Goal: Task Accomplishment & Management: Use online tool/utility

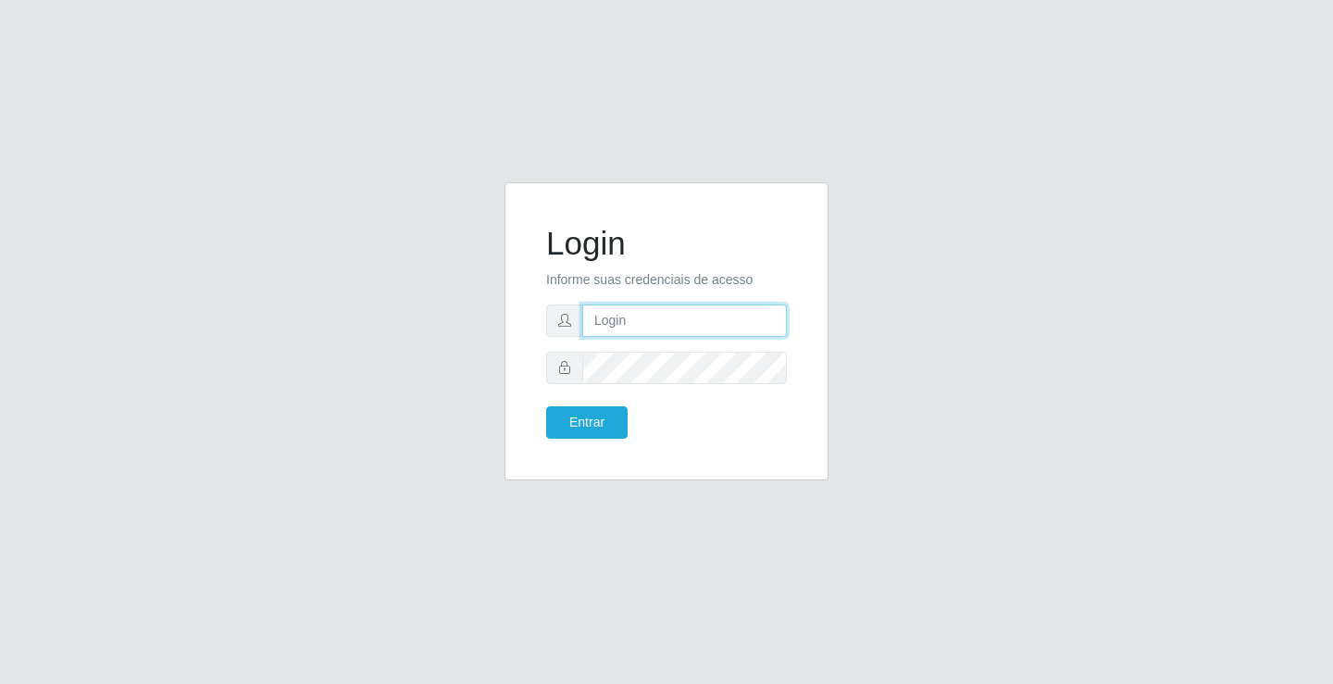
click at [617, 314] on input "text" at bounding box center [684, 321] width 205 height 32
type input "[PERSON_NAME]"
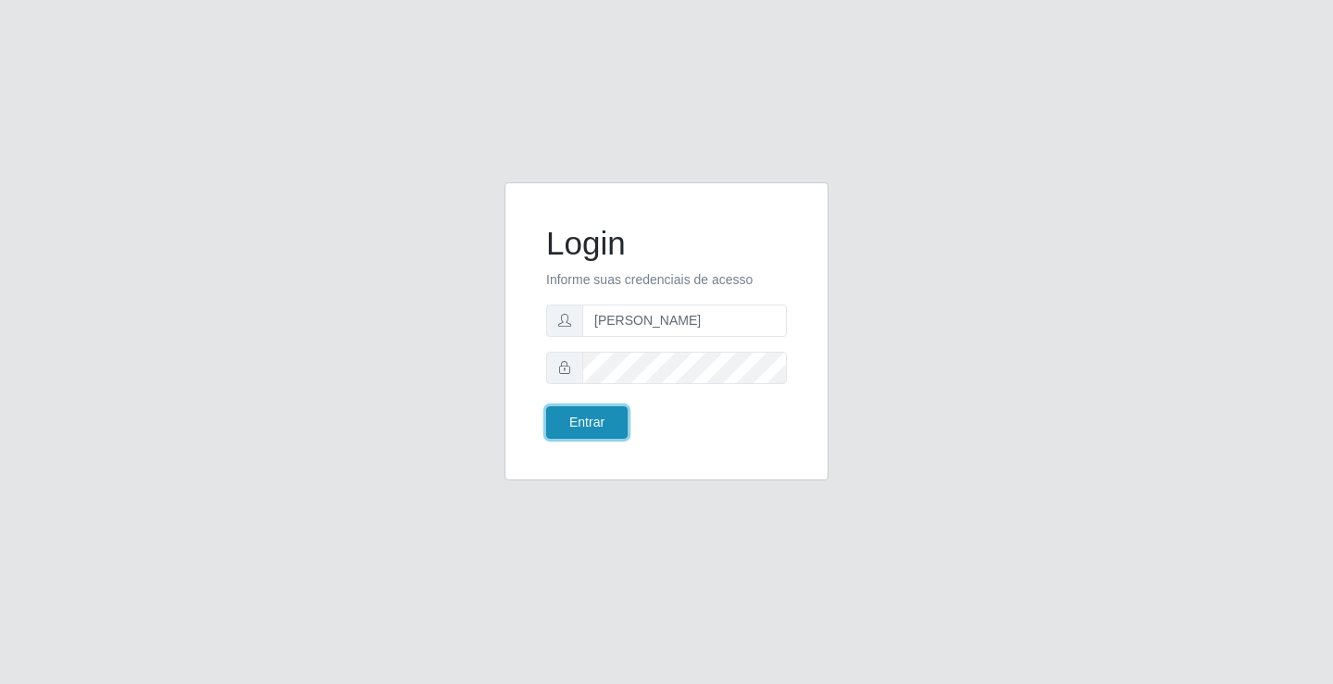
click at [597, 426] on button "Entrar" at bounding box center [586, 422] width 81 height 32
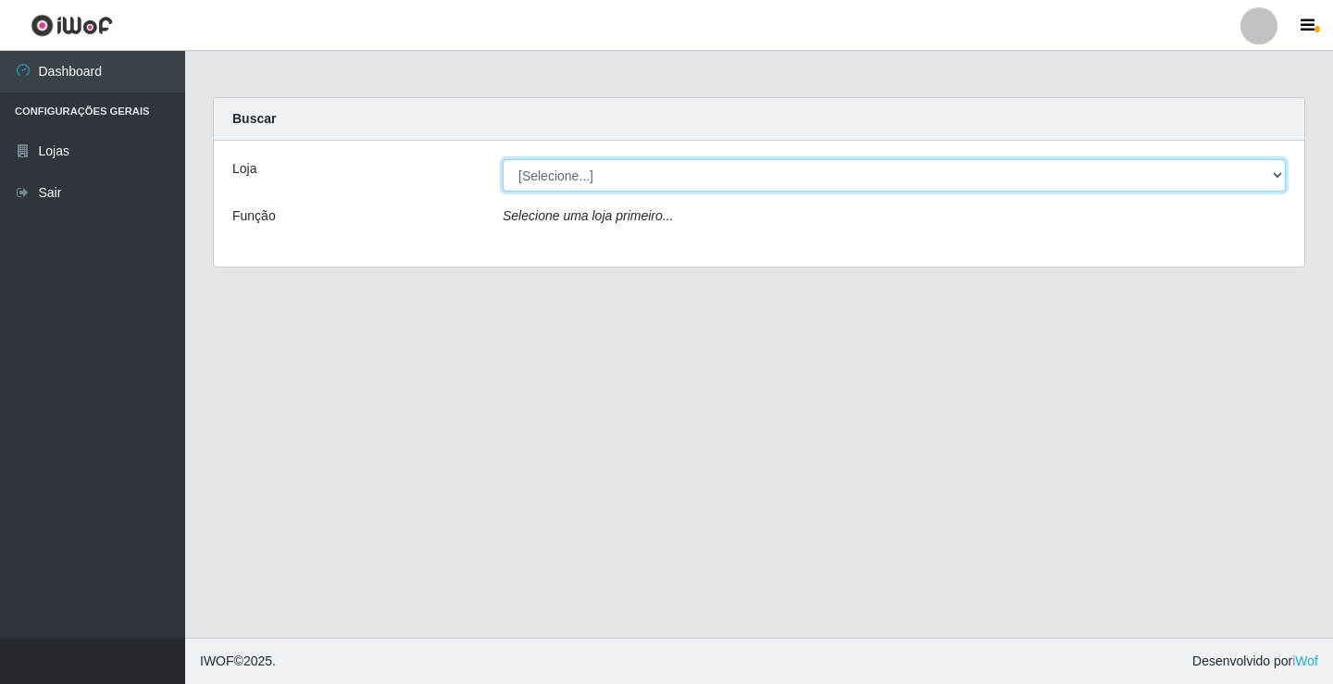
click at [628, 169] on select "[Selecione...] Ideal - Conceição" at bounding box center [894, 175] width 783 height 32
select select "231"
click at [503, 159] on select "[Selecione...] Ideal - Conceição" at bounding box center [894, 175] width 783 height 32
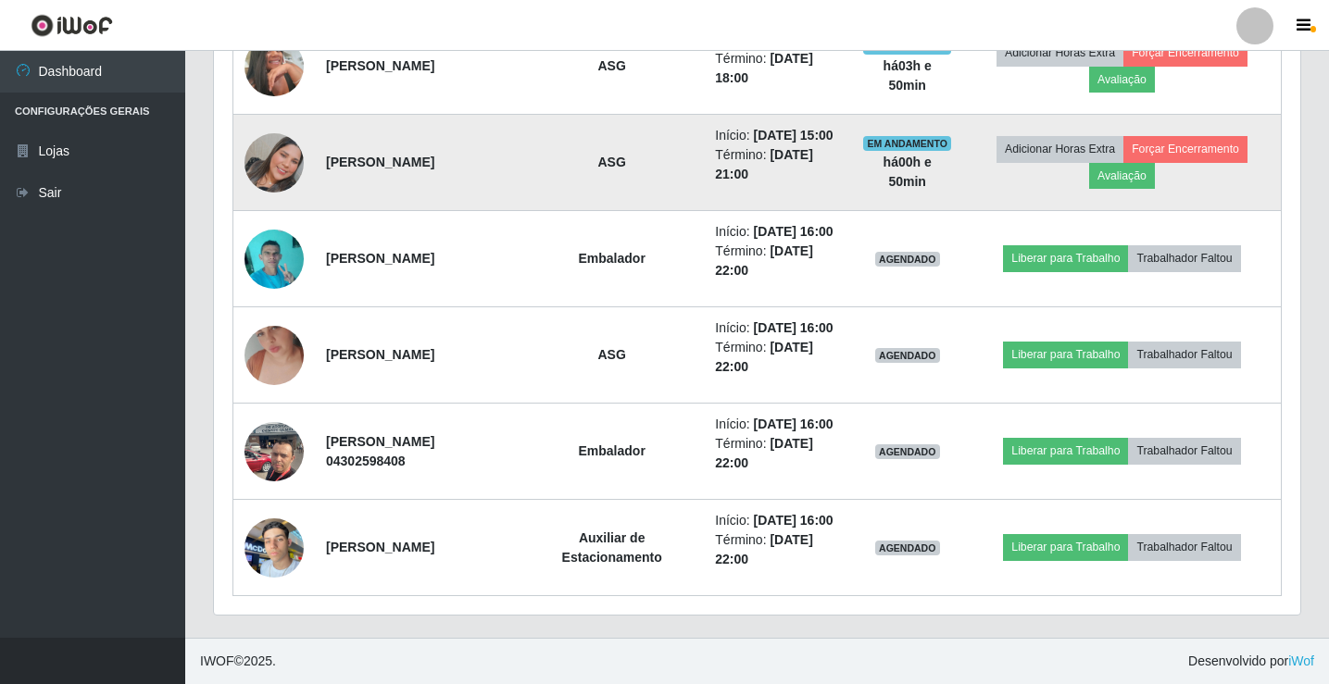
scroll to position [1111, 0]
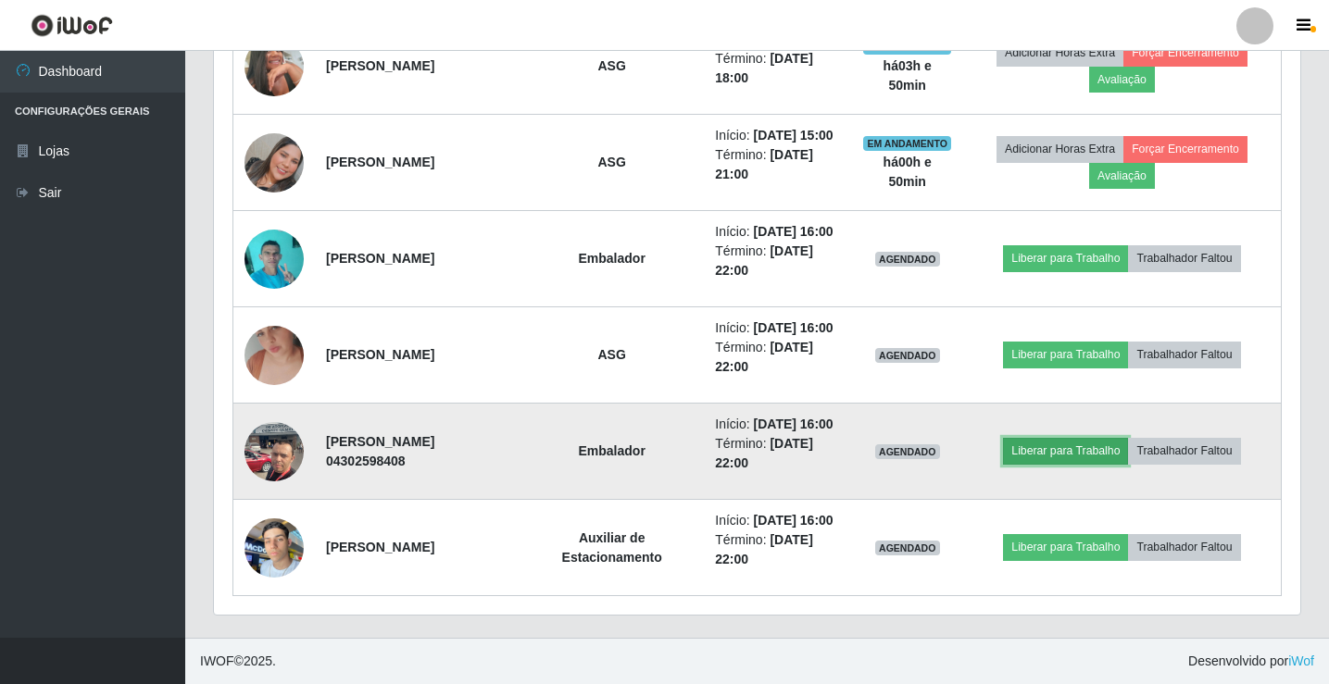
click at [1044, 456] on button "Liberar para Trabalho" at bounding box center [1065, 451] width 125 height 26
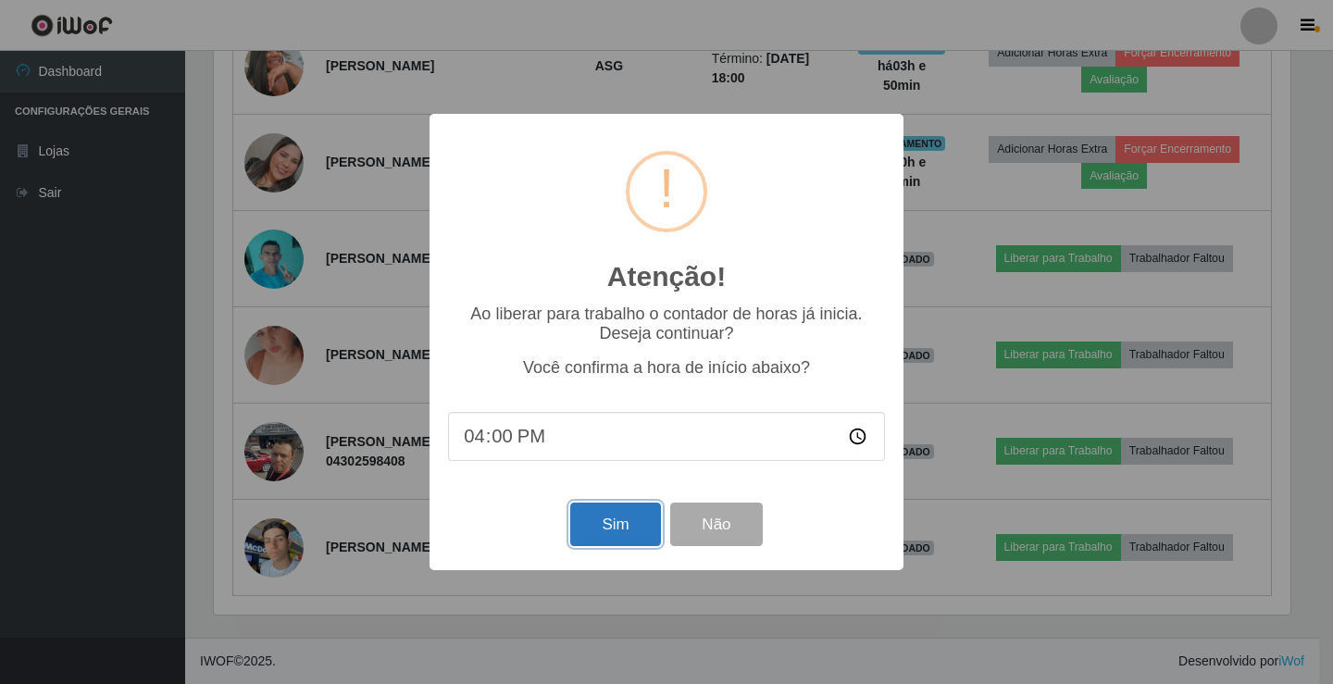
click at [617, 519] on button "Sim" at bounding box center [615, 525] width 90 height 44
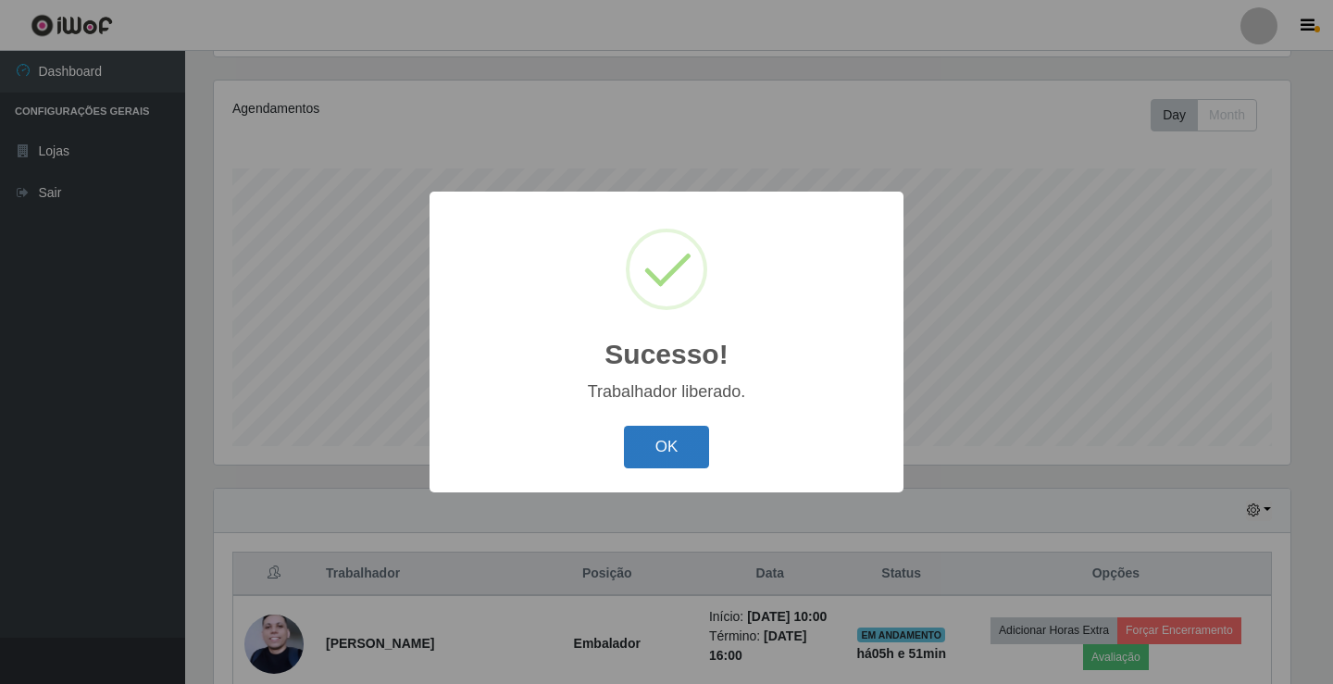
click at [645, 450] on button "OK" at bounding box center [667, 448] width 86 height 44
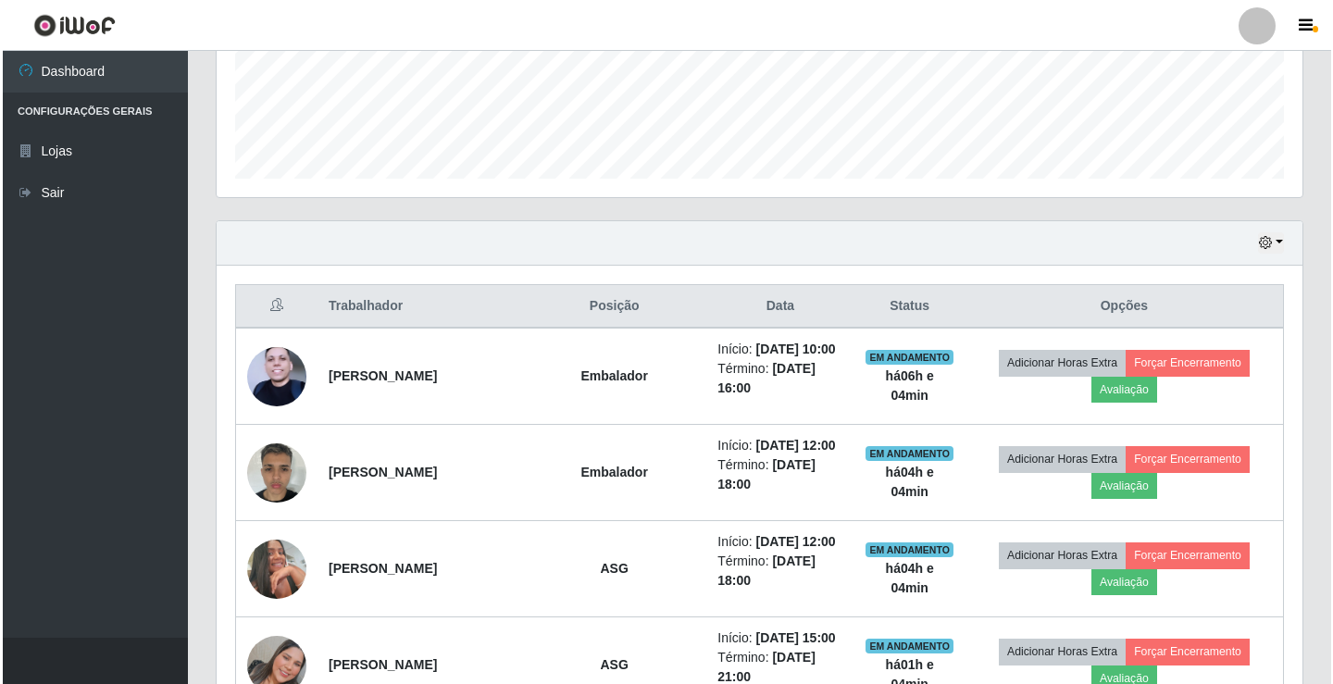
scroll to position [586, 0]
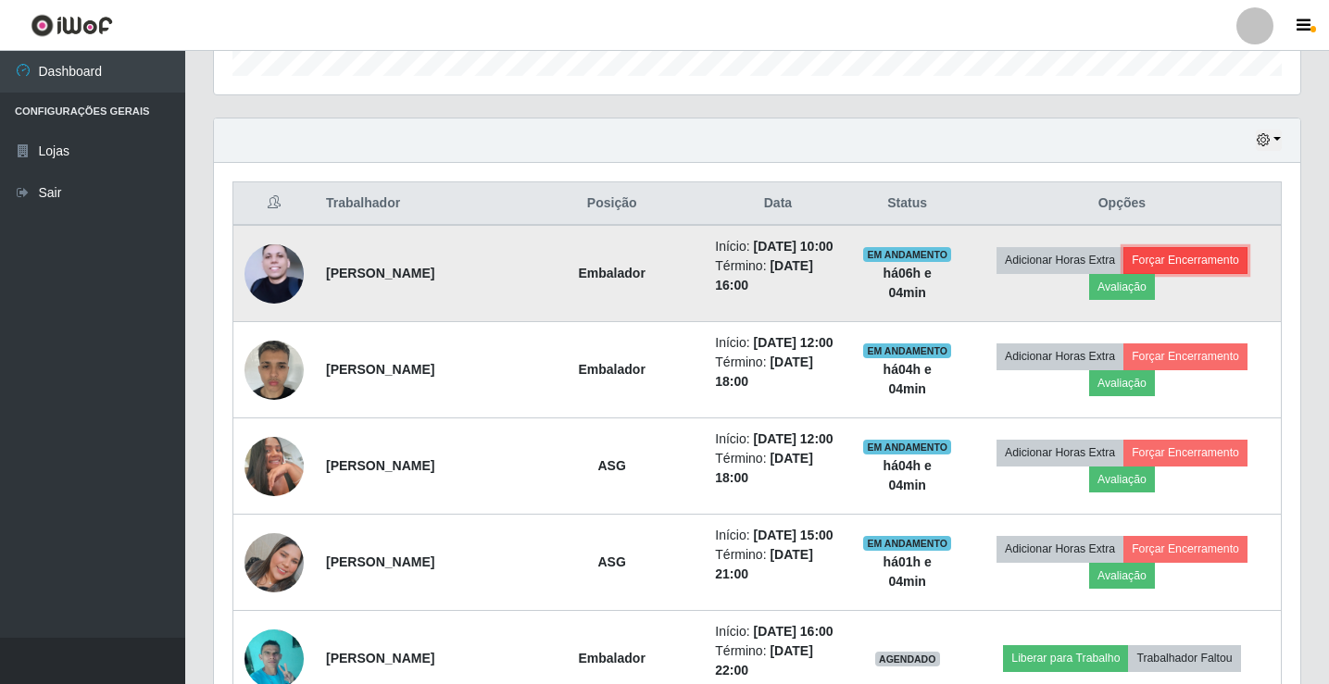
click at [1181, 273] on button "Forçar Encerramento" at bounding box center [1185, 260] width 124 height 26
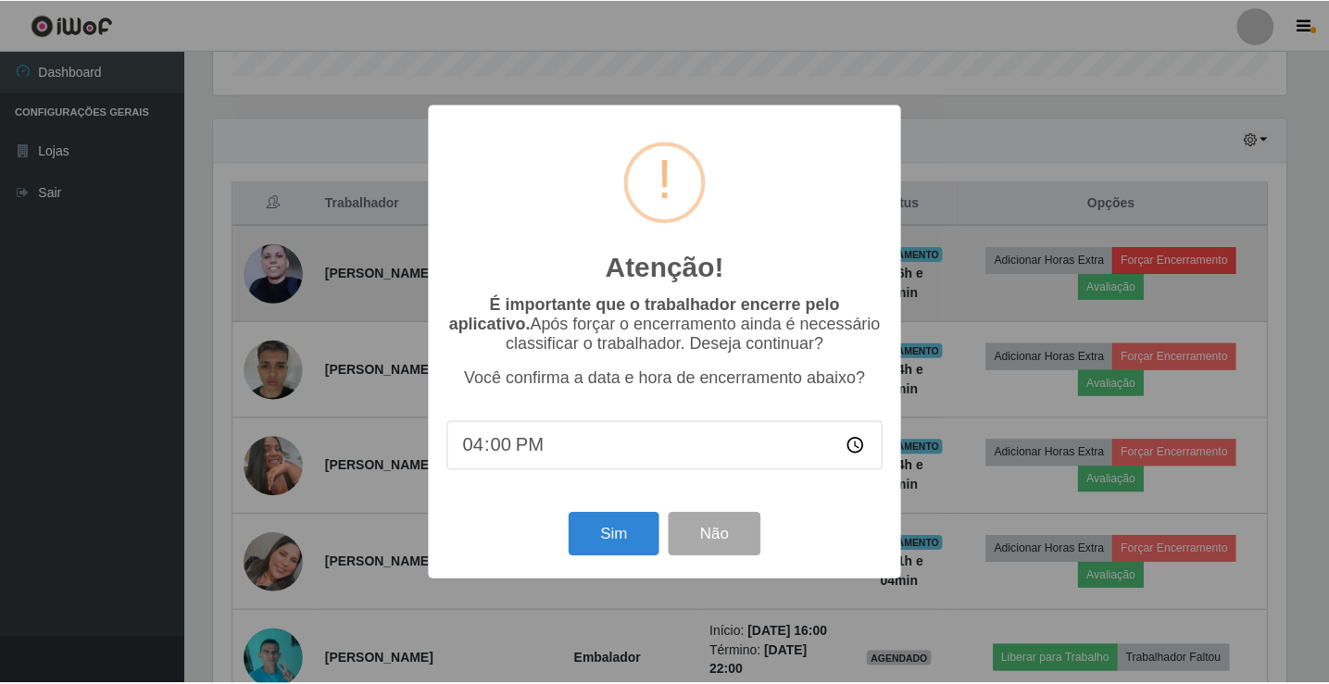
scroll to position [384, 1077]
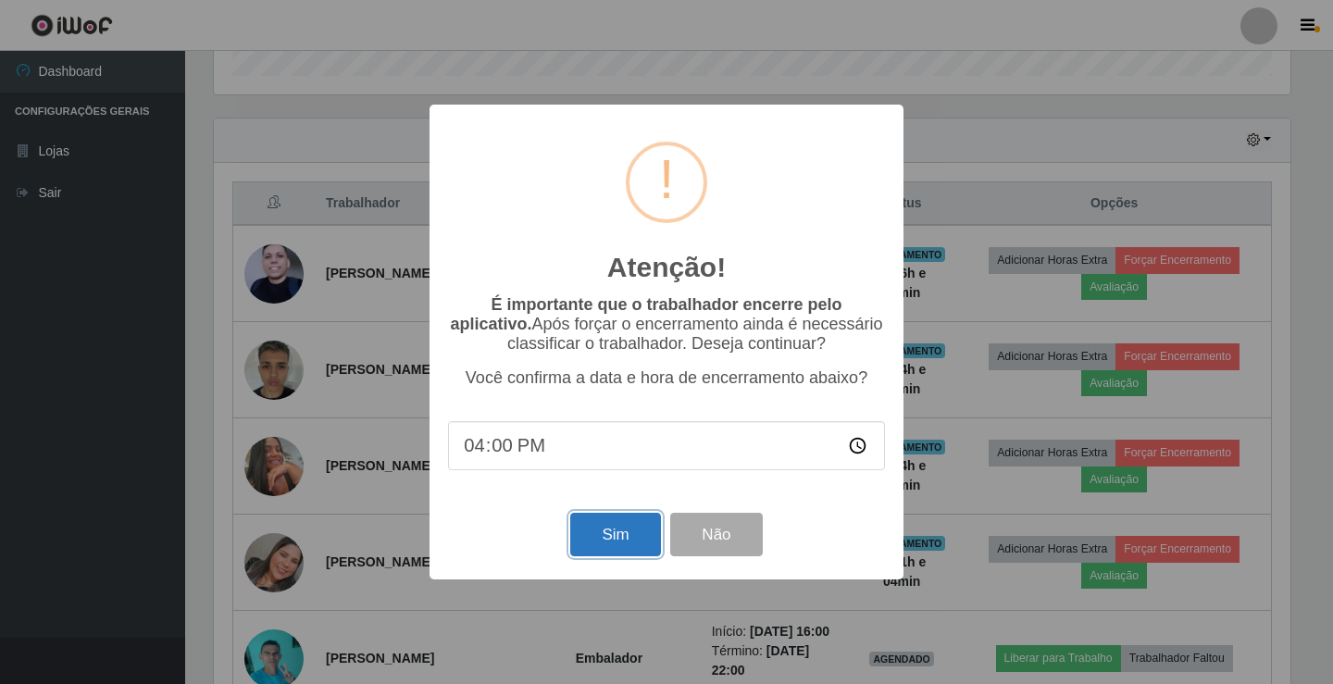
click at [604, 527] on button "Sim" at bounding box center [615, 535] width 90 height 44
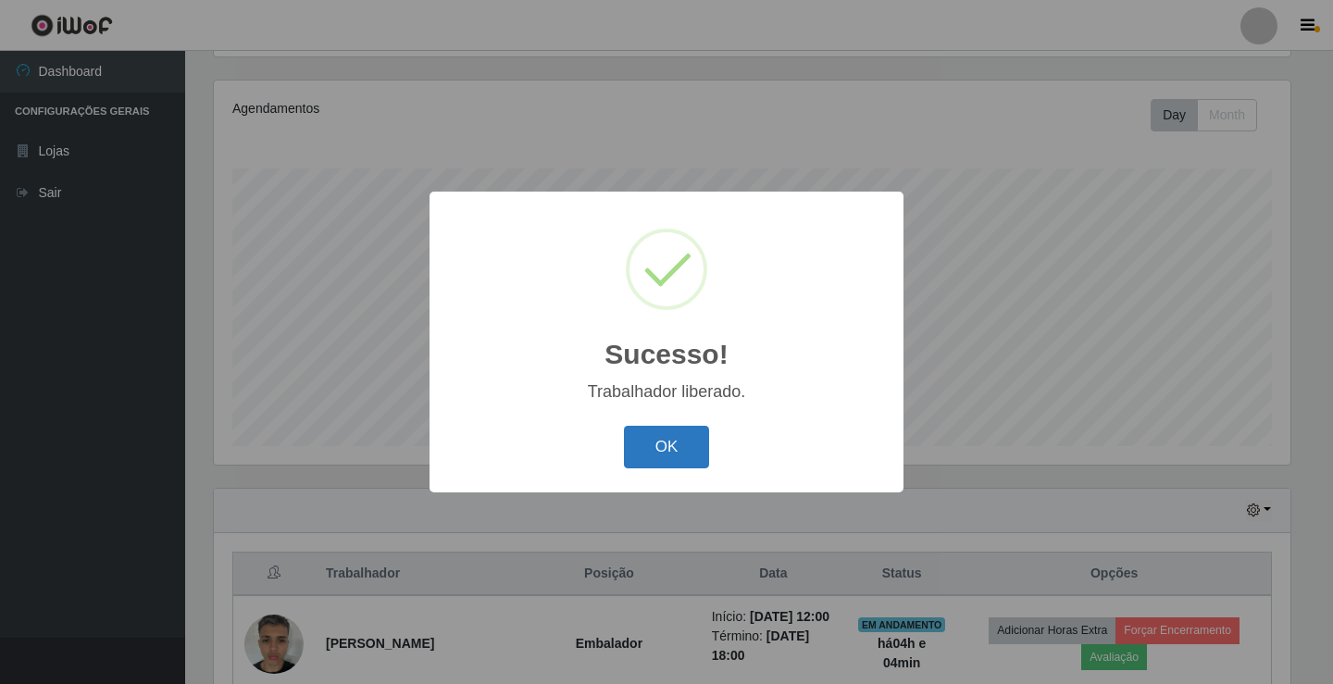
click at [676, 441] on button "OK" at bounding box center [667, 448] width 86 height 44
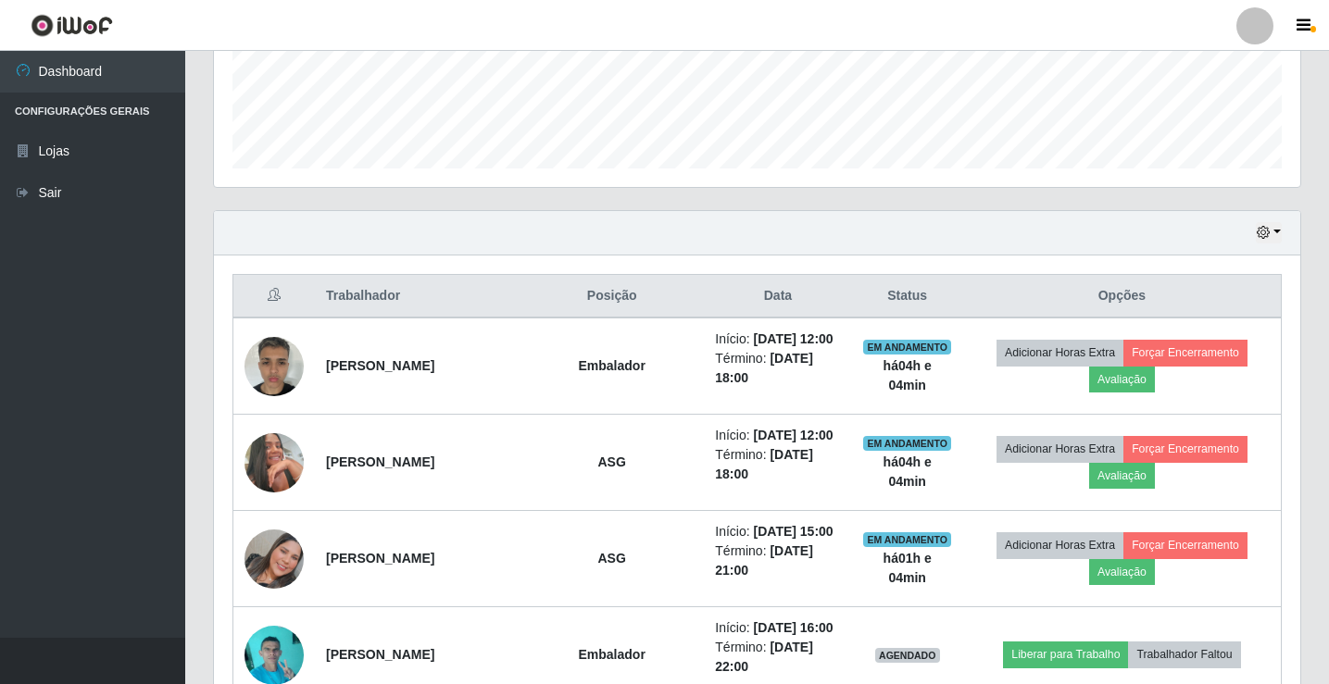
scroll to position [679, 0]
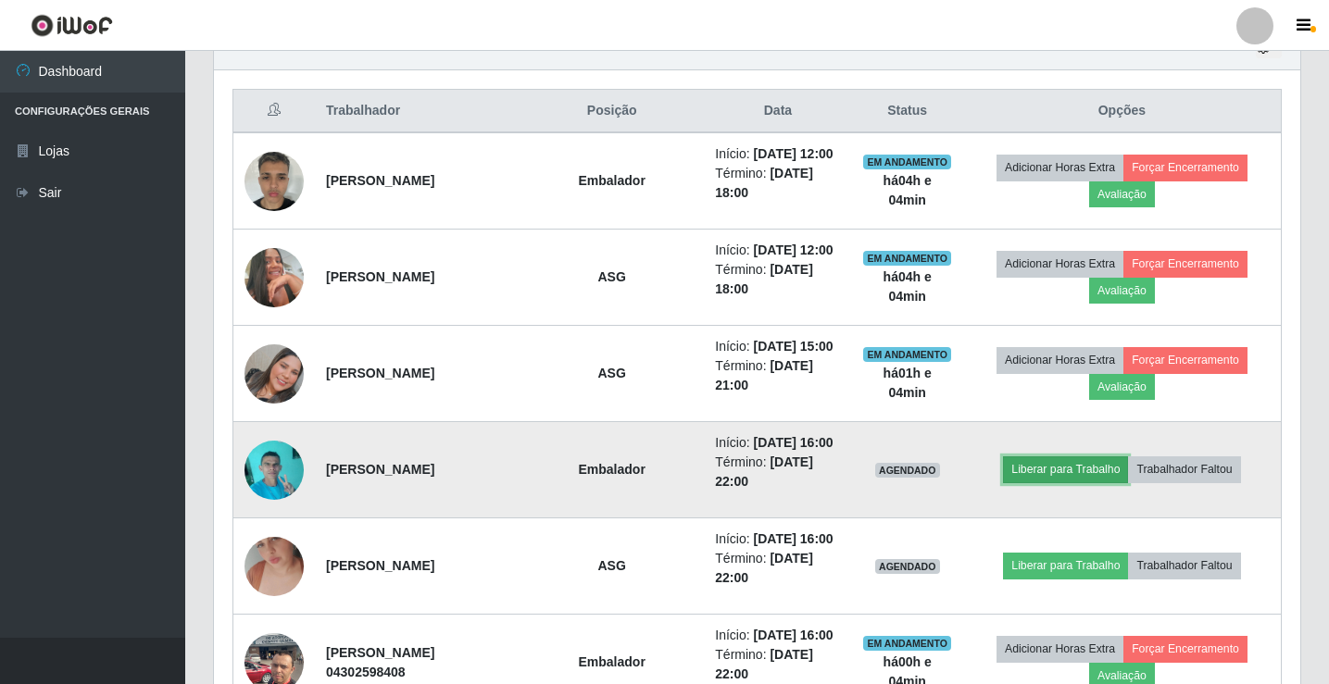
click at [1064, 482] on button "Liberar para Trabalho" at bounding box center [1065, 469] width 125 height 26
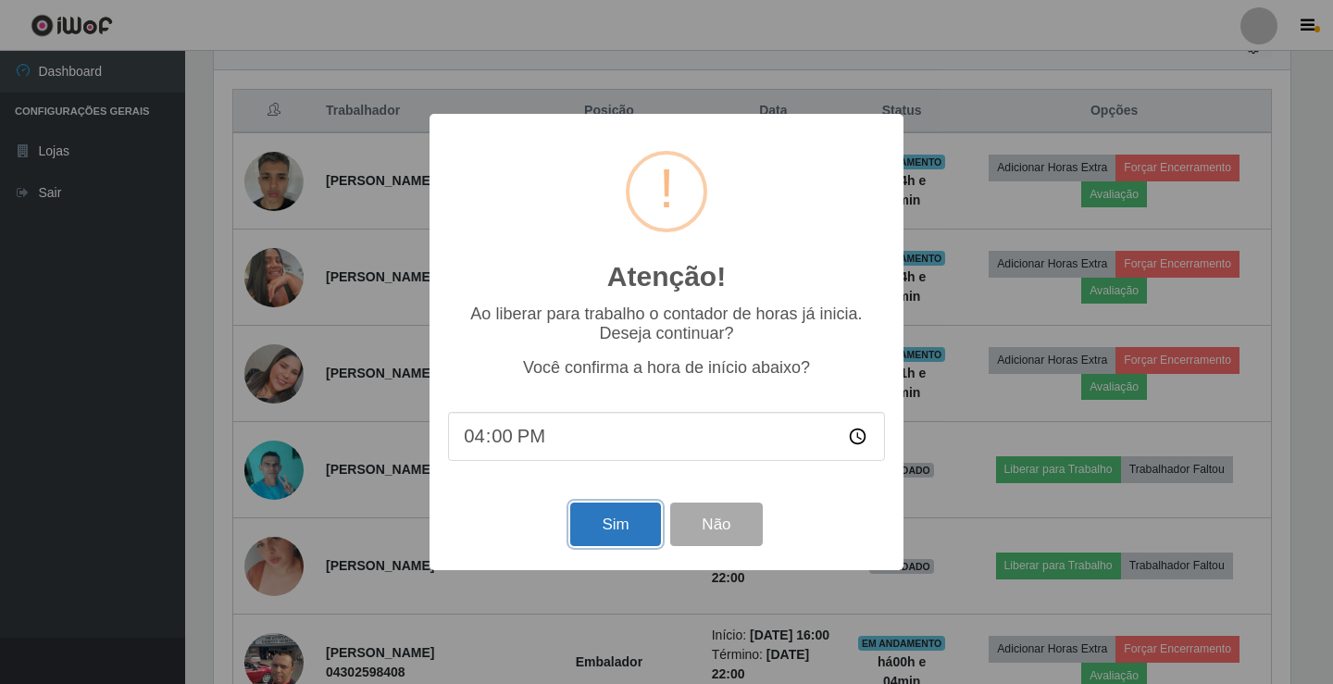
click at [643, 533] on button "Sim" at bounding box center [615, 525] width 90 height 44
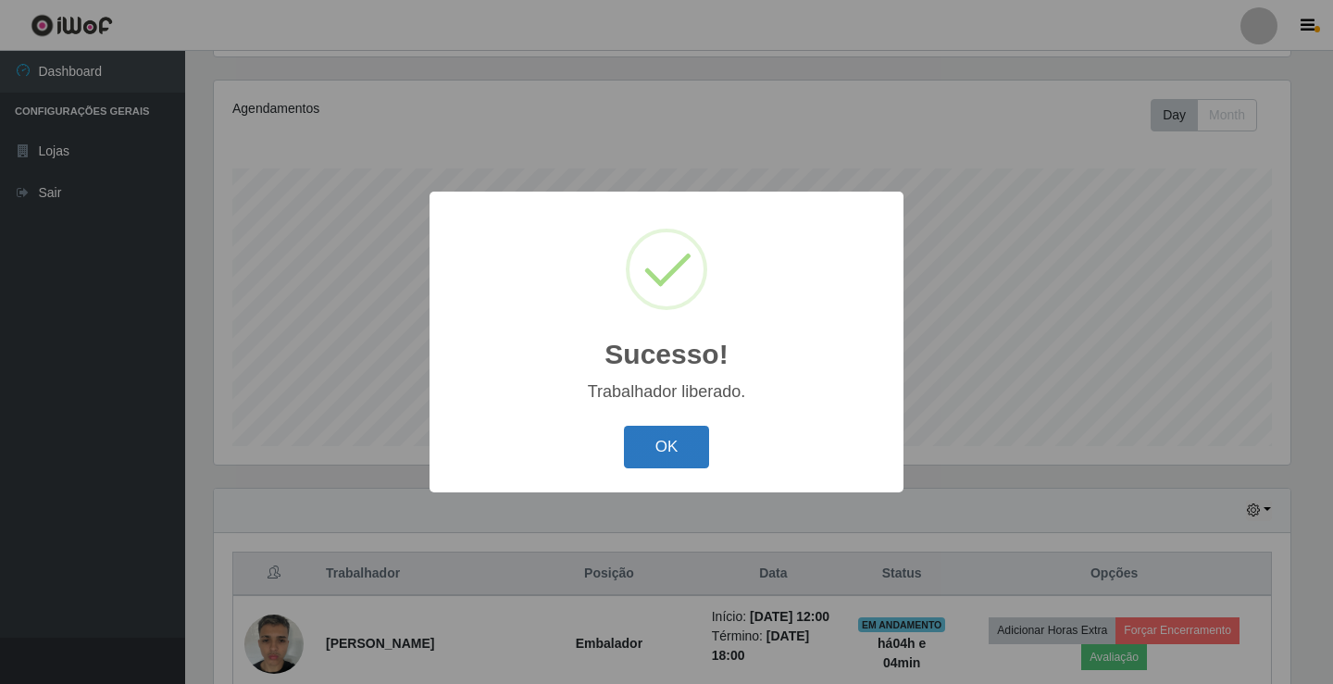
click at [661, 467] on button "OK" at bounding box center [667, 448] width 86 height 44
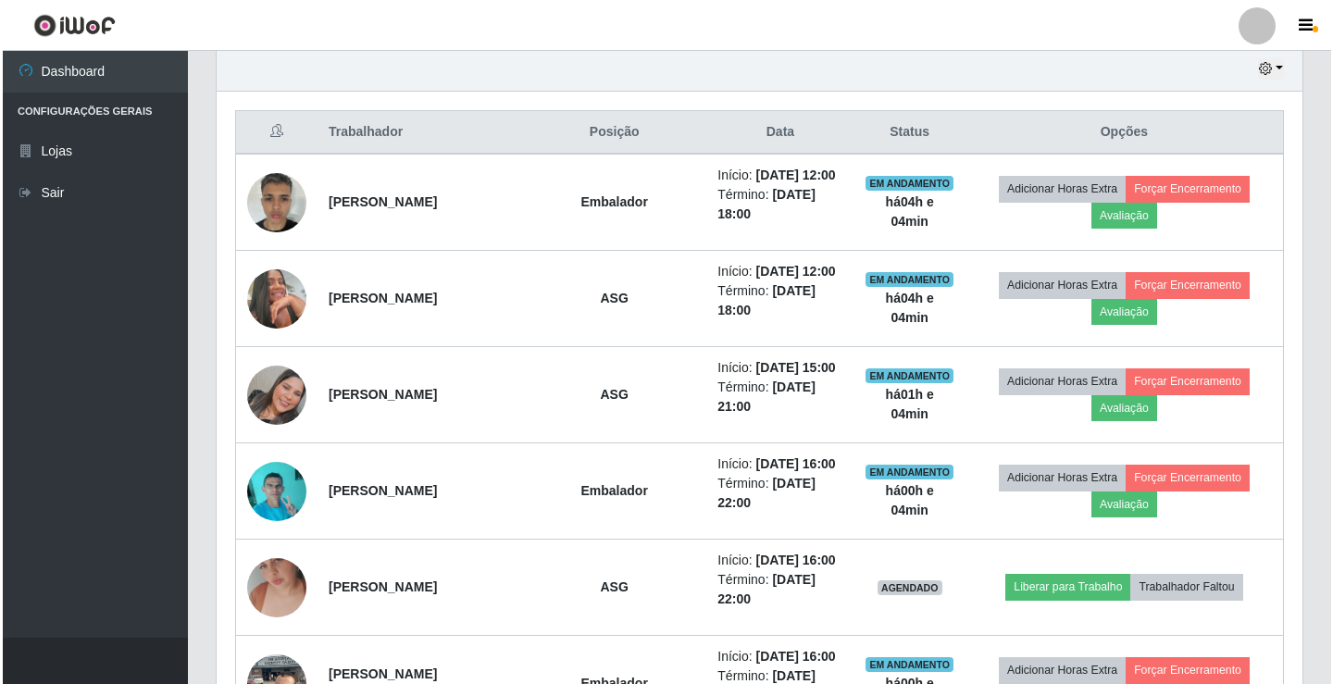
scroll to position [771, 0]
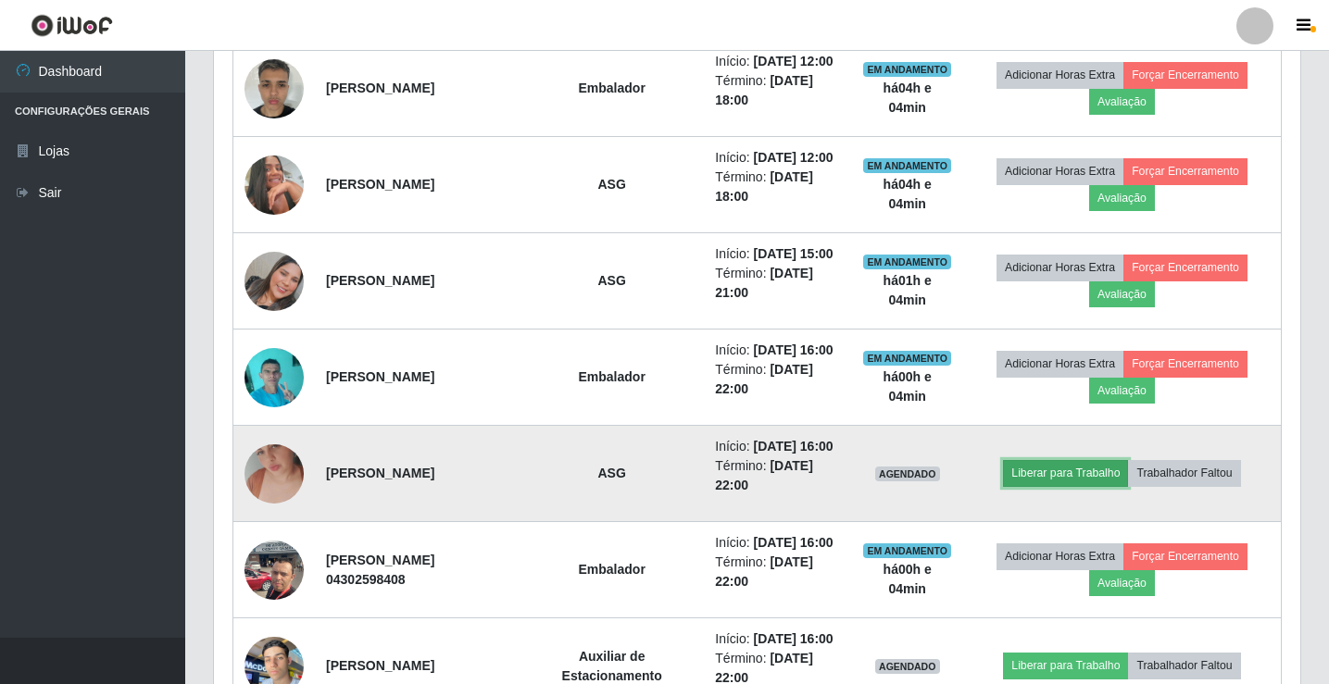
click at [1062, 486] on button "Liberar para Trabalho" at bounding box center [1065, 473] width 125 height 26
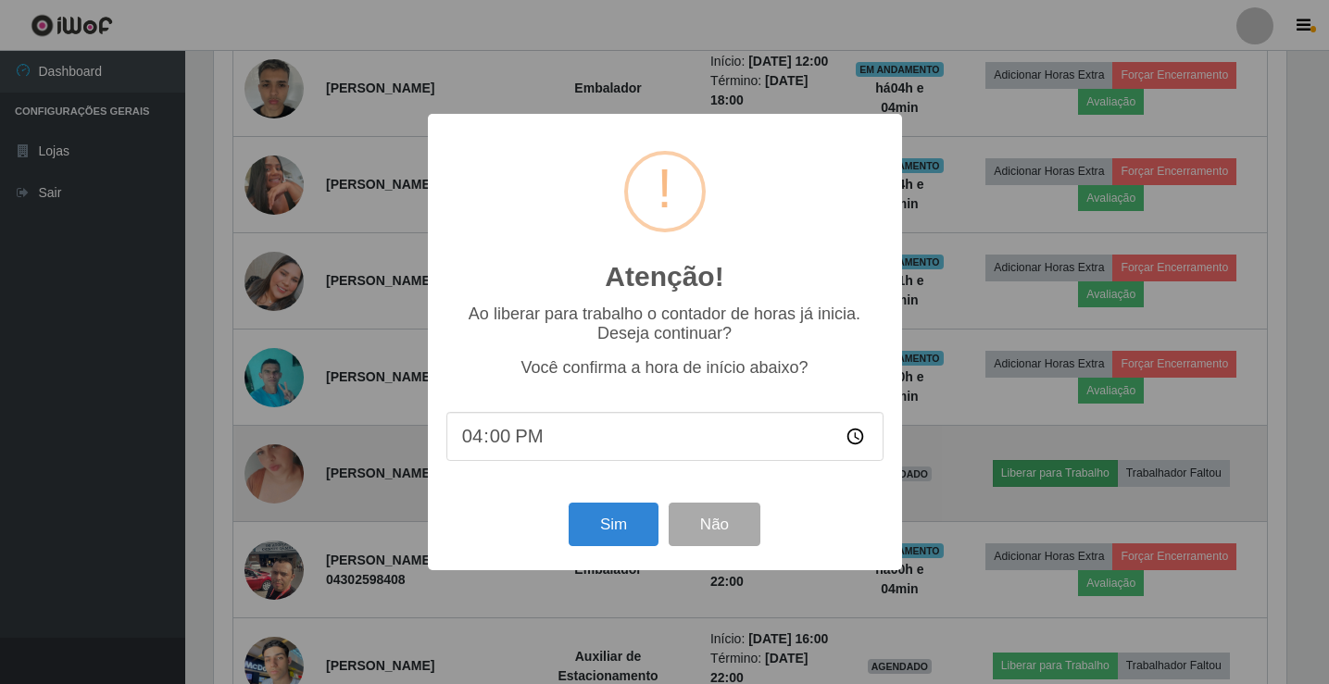
scroll to position [384, 1077]
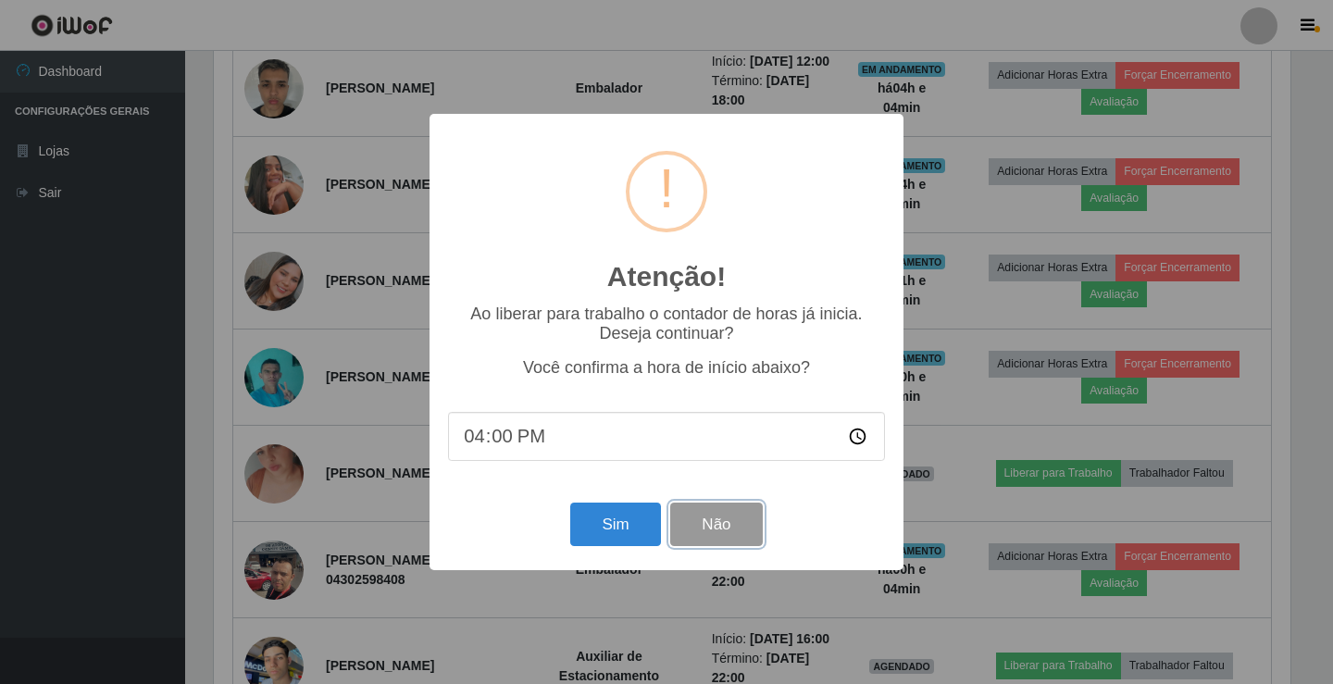
click at [718, 521] on button "Não" at bounding box center [716, 525] width 92 height 44
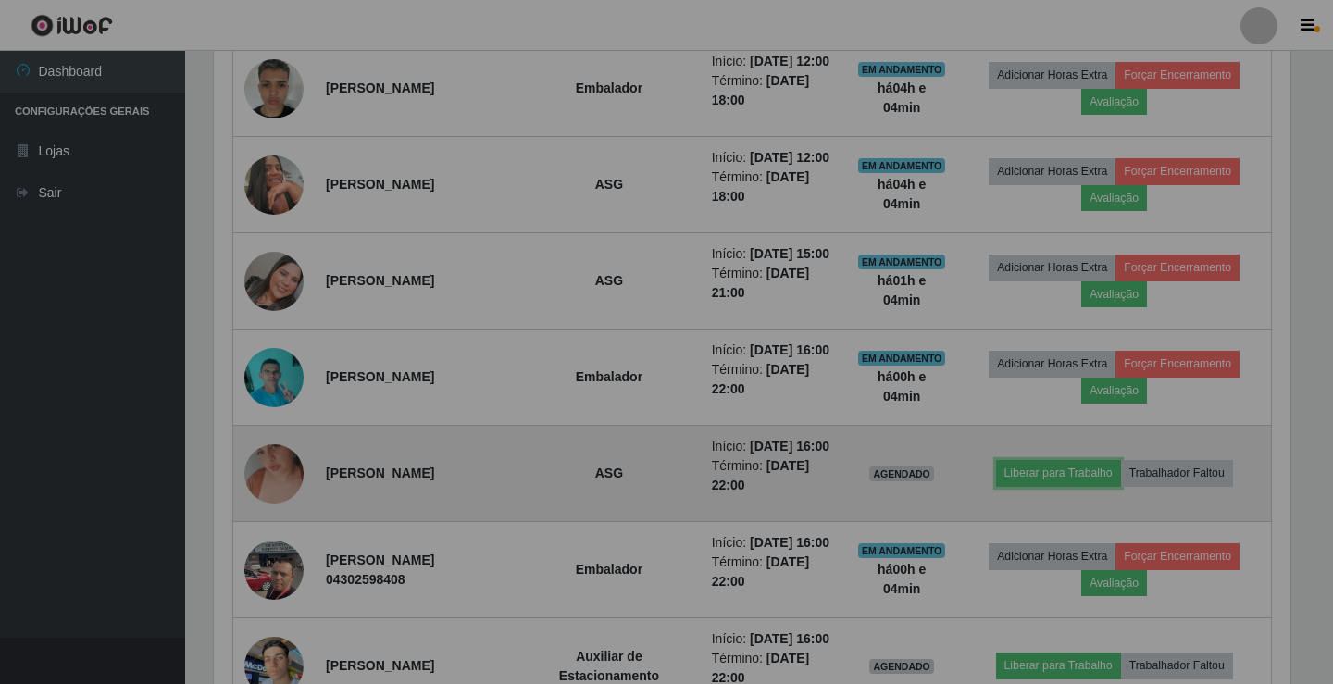
scroll to position [384, 1086]
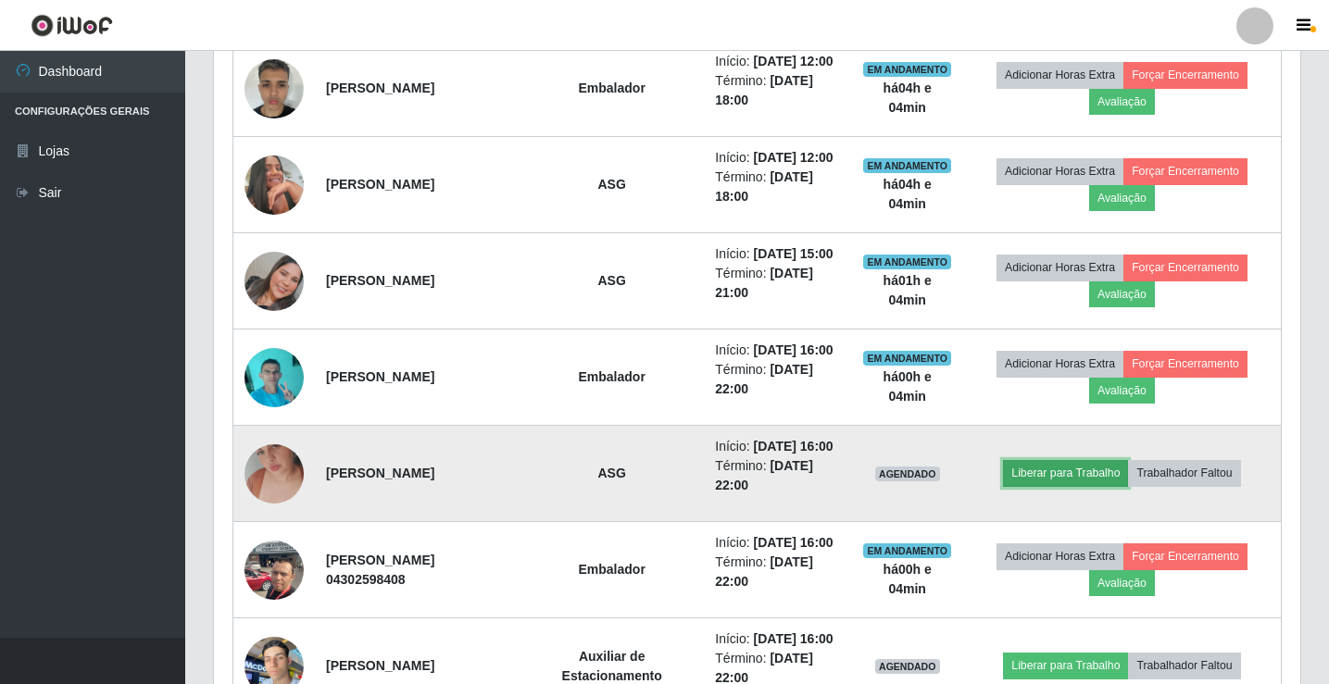
click at [1046, 486] on button "Liberar para Trabalho" at bounding box center [1065, 473] width 125 height 26
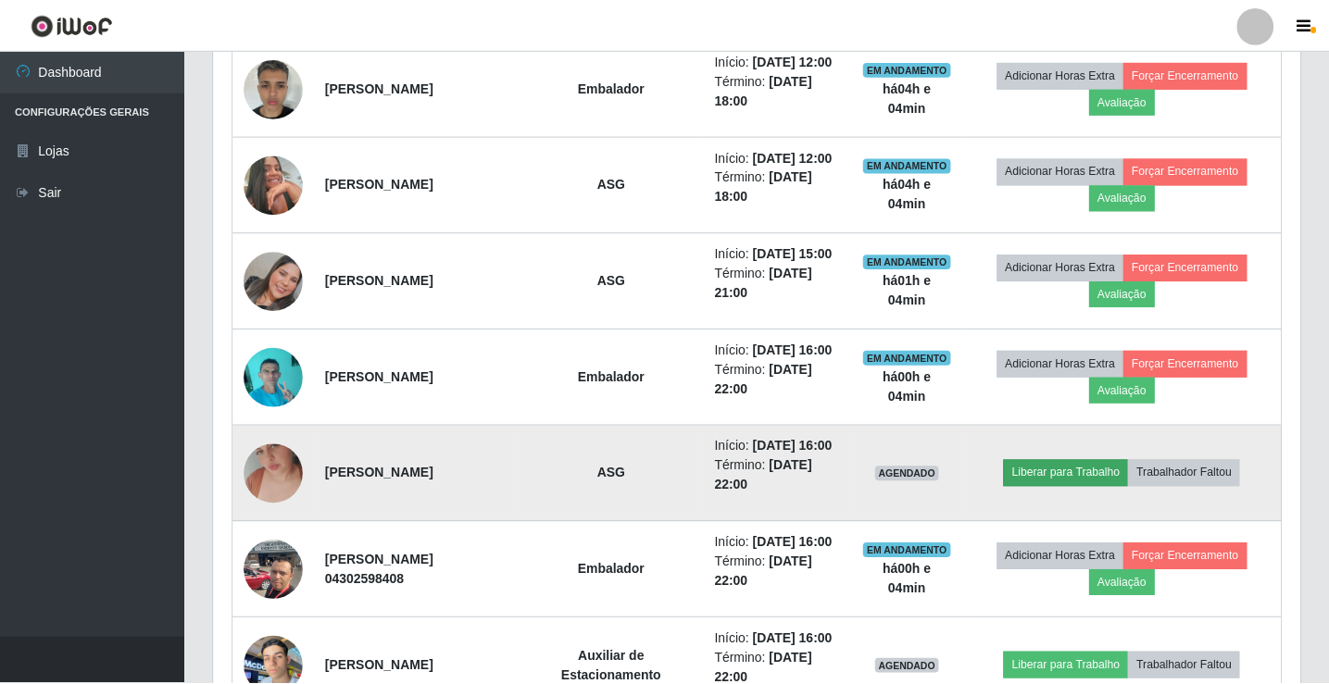
scroll to position [384, 1077]
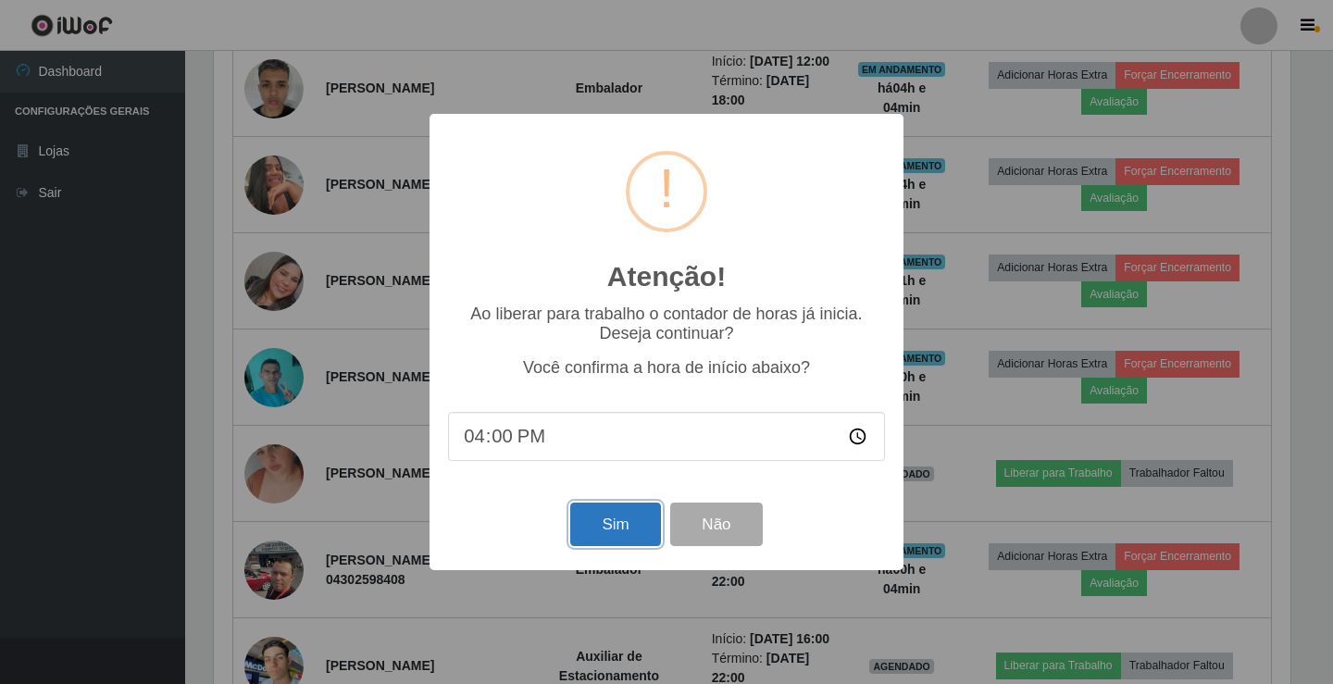
click at [630, 527] on button "Sim" at bounding box center [615, 525] width 90 height 44
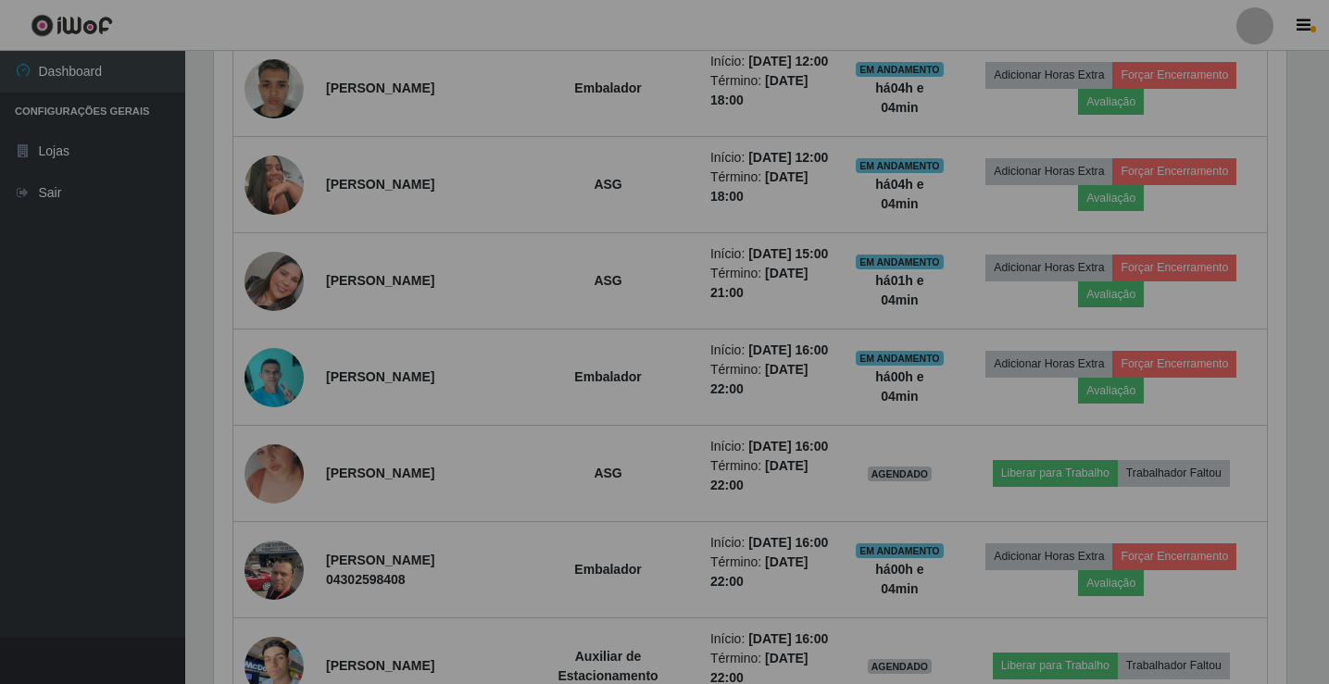
scroll to position [0, 0]
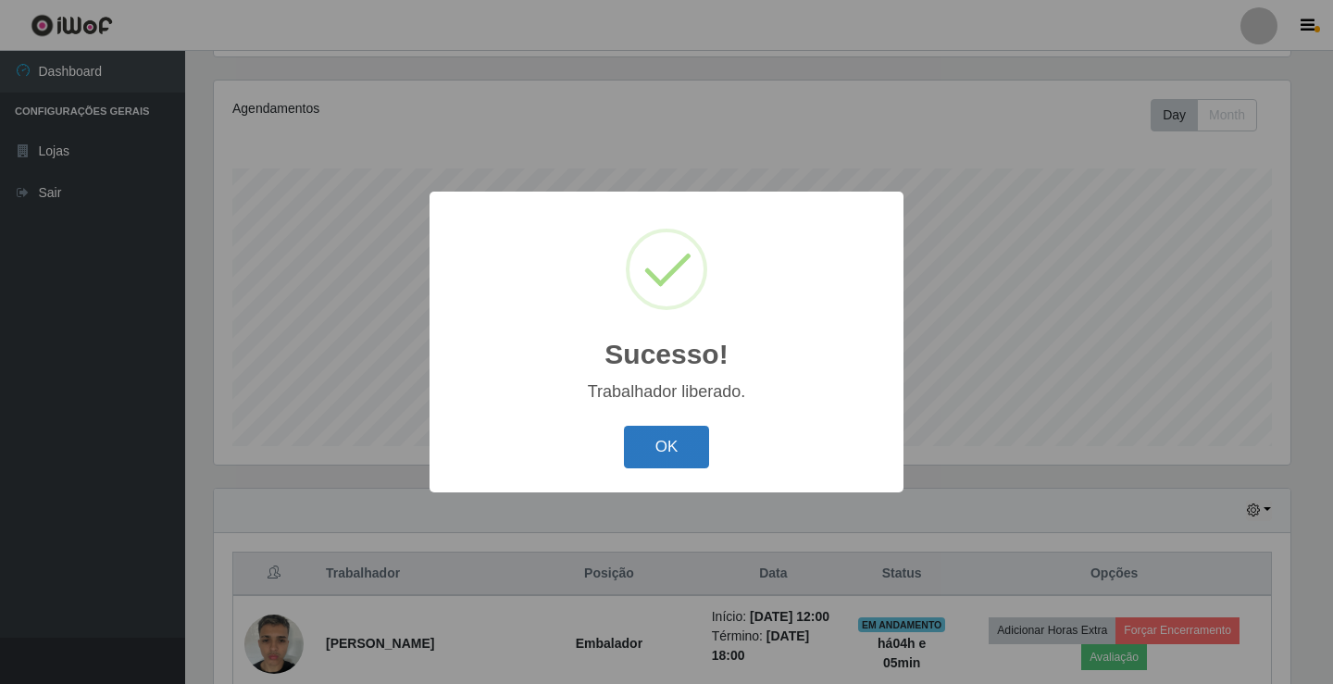
click at [681, 446] on button "OK" at bounding box center [667, 448] width 86 height 44
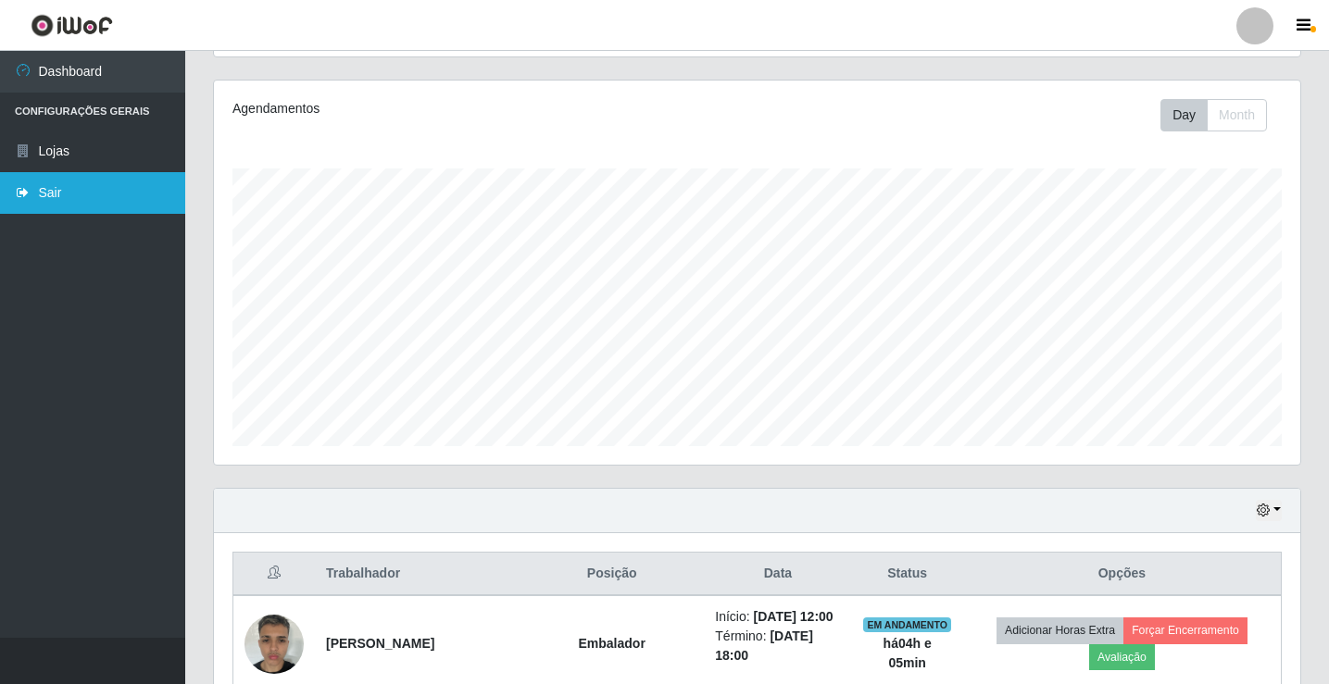
click at [44, 185] on link "Sair" at bounding box center [92, 193] width 185 height 42
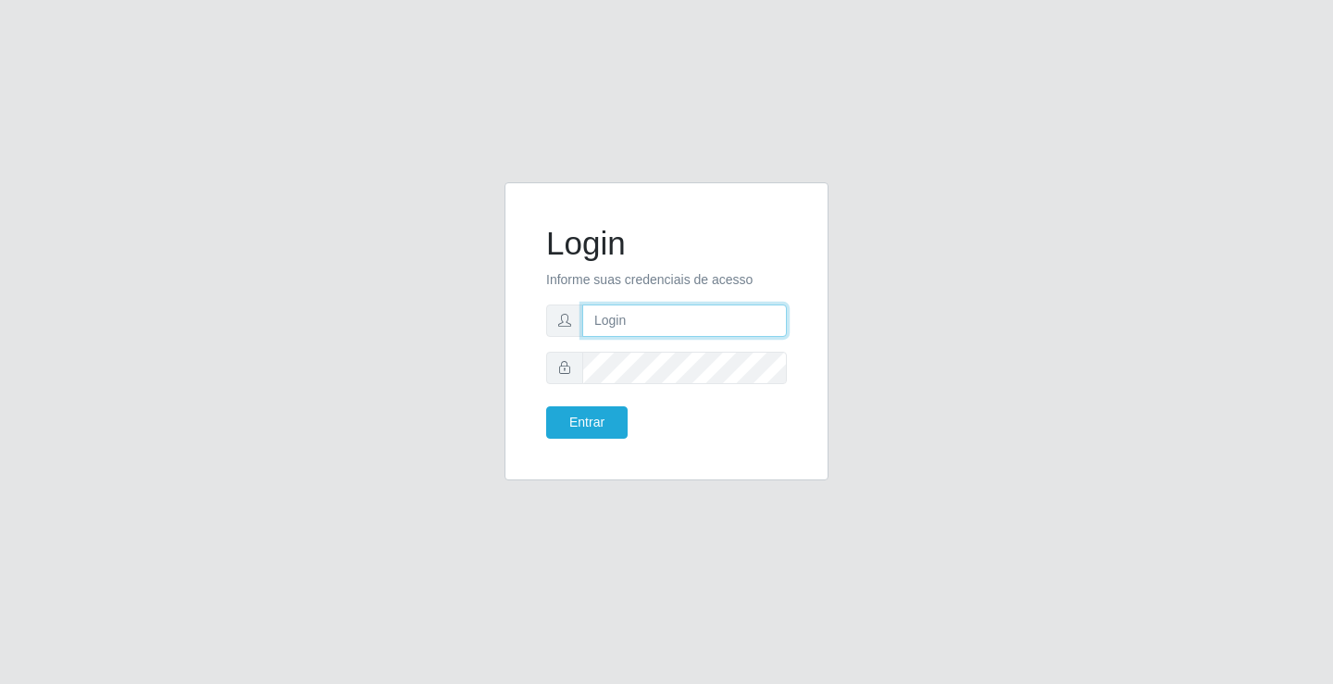
click at [642, 330] on input "text" at bounding box center [684, 321] width 205 height 32
type input "giovanny@ideal"
drag, startPoint x: 692, startPoint y: 321, endPoint x: 583, endPoint y: 316, distance: 108.5
click at [583, 316] on input "giovanny@ideal" at bounding box center [684, 321] width 205 height 32
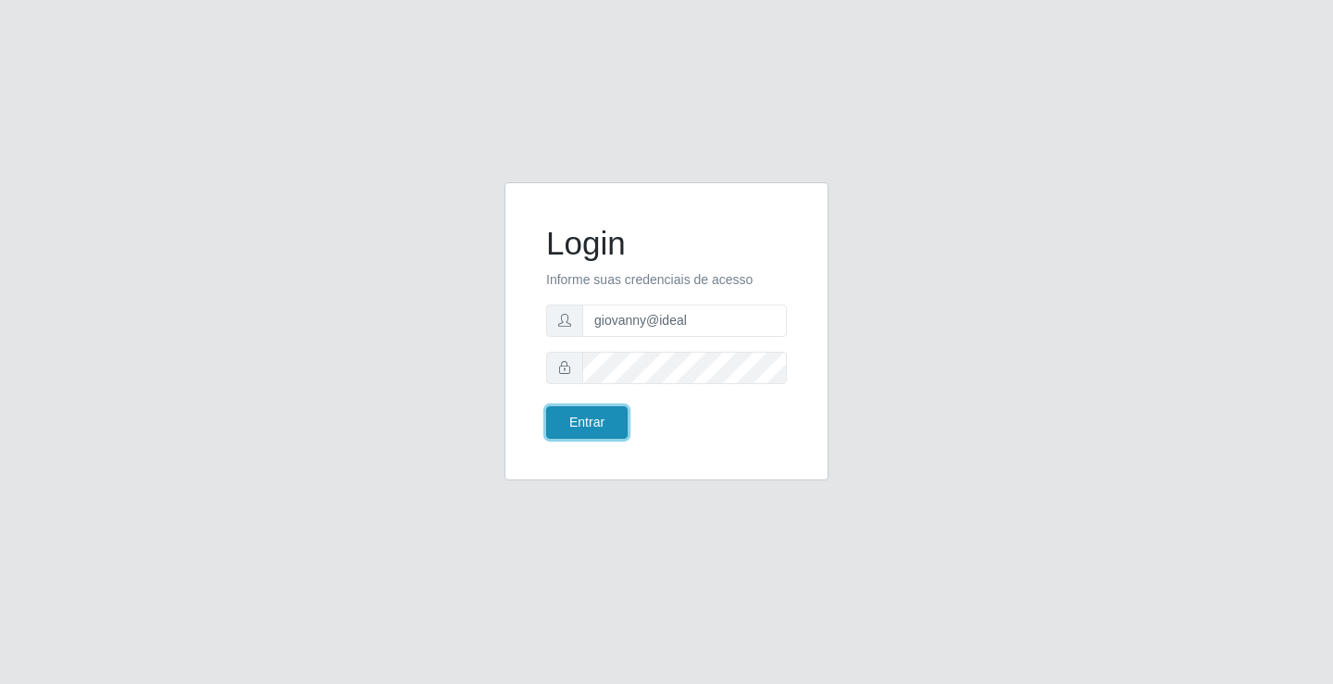
click at [616, 430] on button "Entrar" at bounding box center [586, 422] width 81 height 32
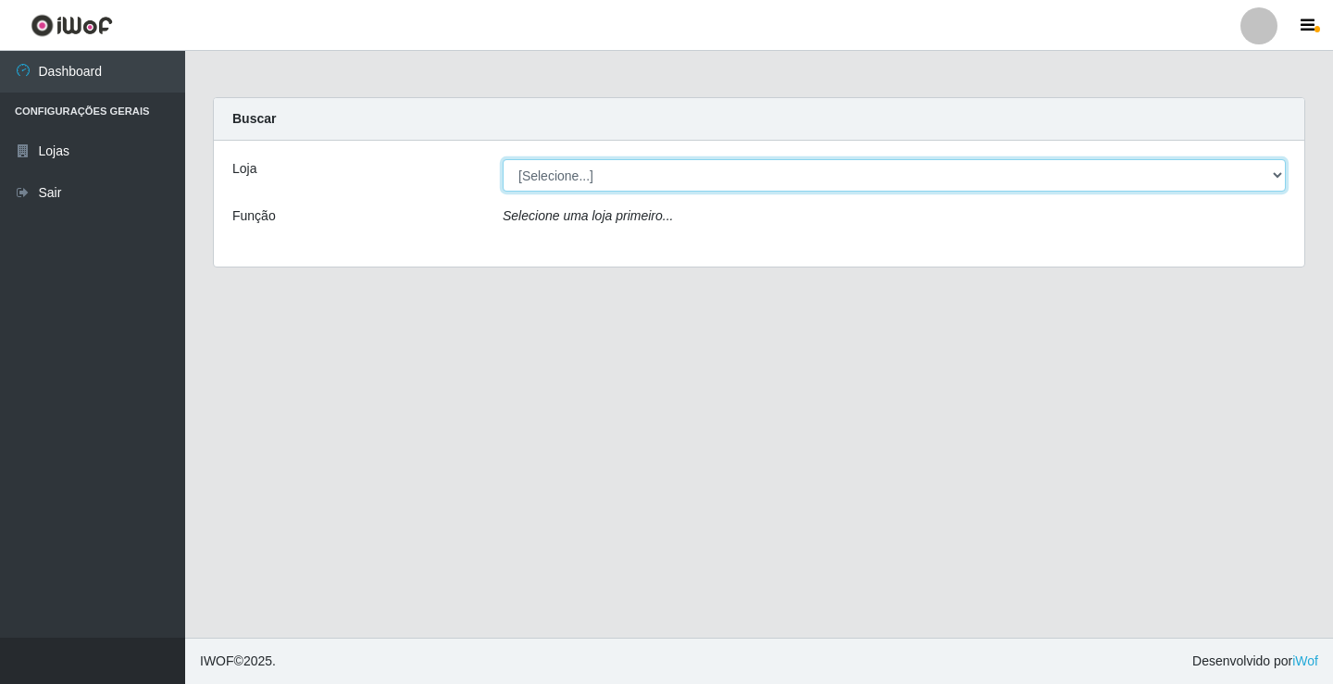
click at [1278, 170] on select "[Selecione...] Ideal - Conceição" at bounding box center [894, 175] width 783 height 32
select select "231"
click at [503, 159] on select "[Selecione...] Ideal - Conceição" at bounding box center [894, 175] width 783 height 32
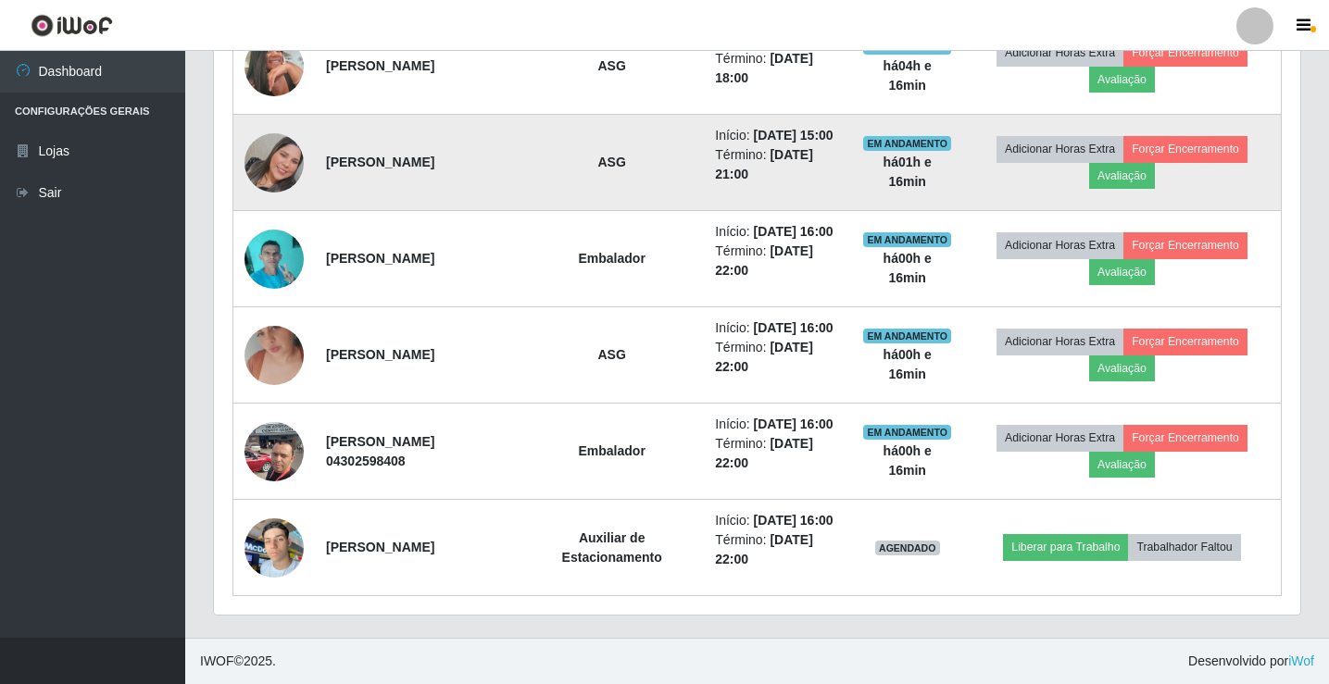
scroll to position [1026, 0]
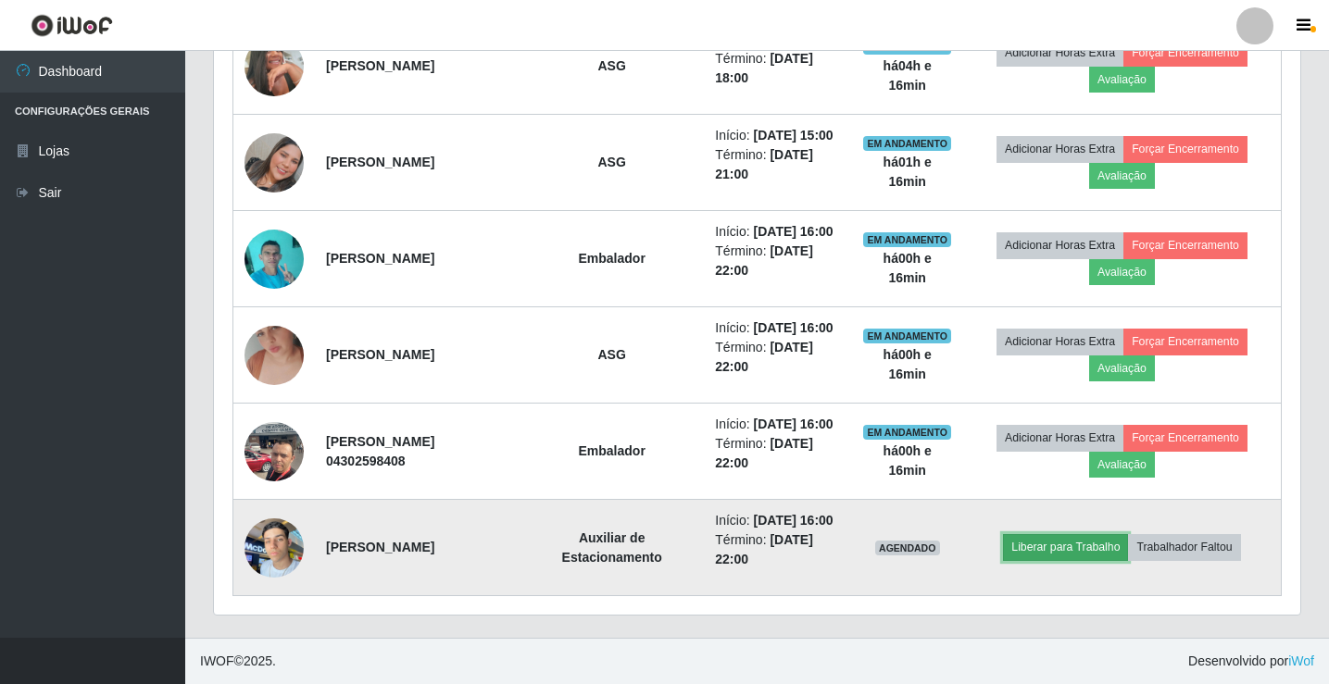
click at [1093, 541] on button "Liberar para Trabalho" at bounding box center [1065, 547] width 125 height 26
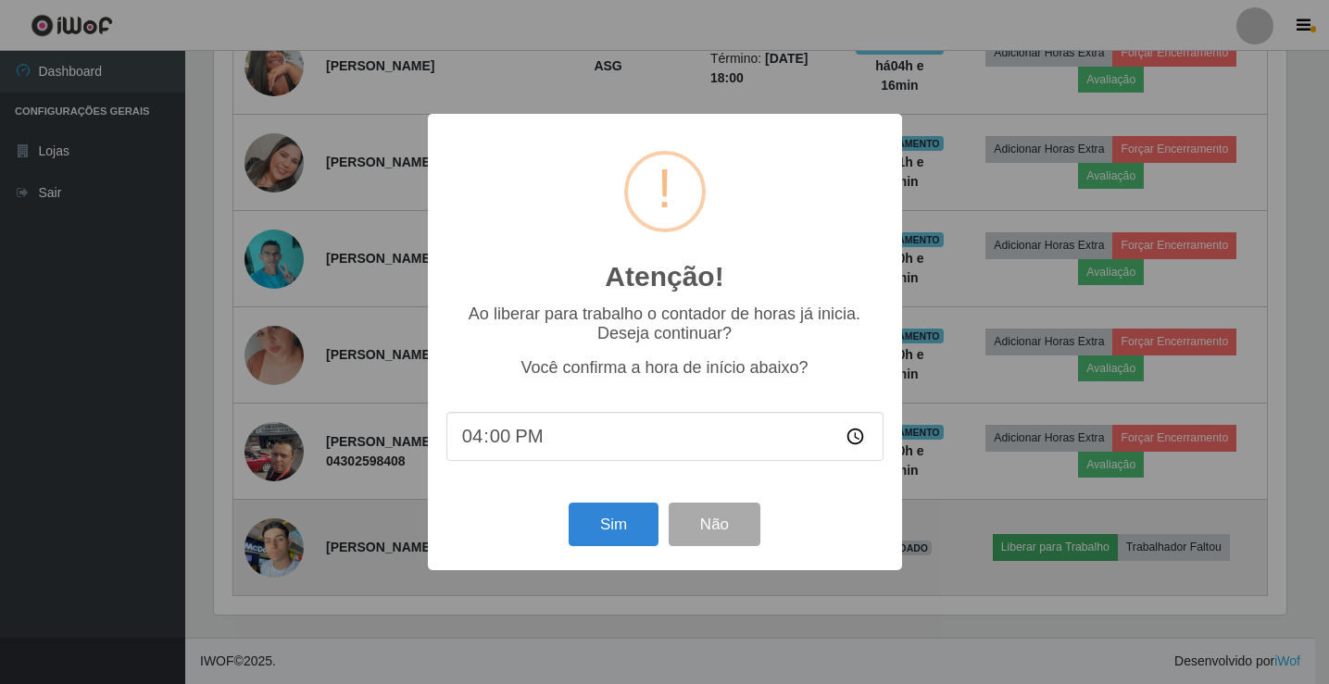
scroll to position [384, 1077]
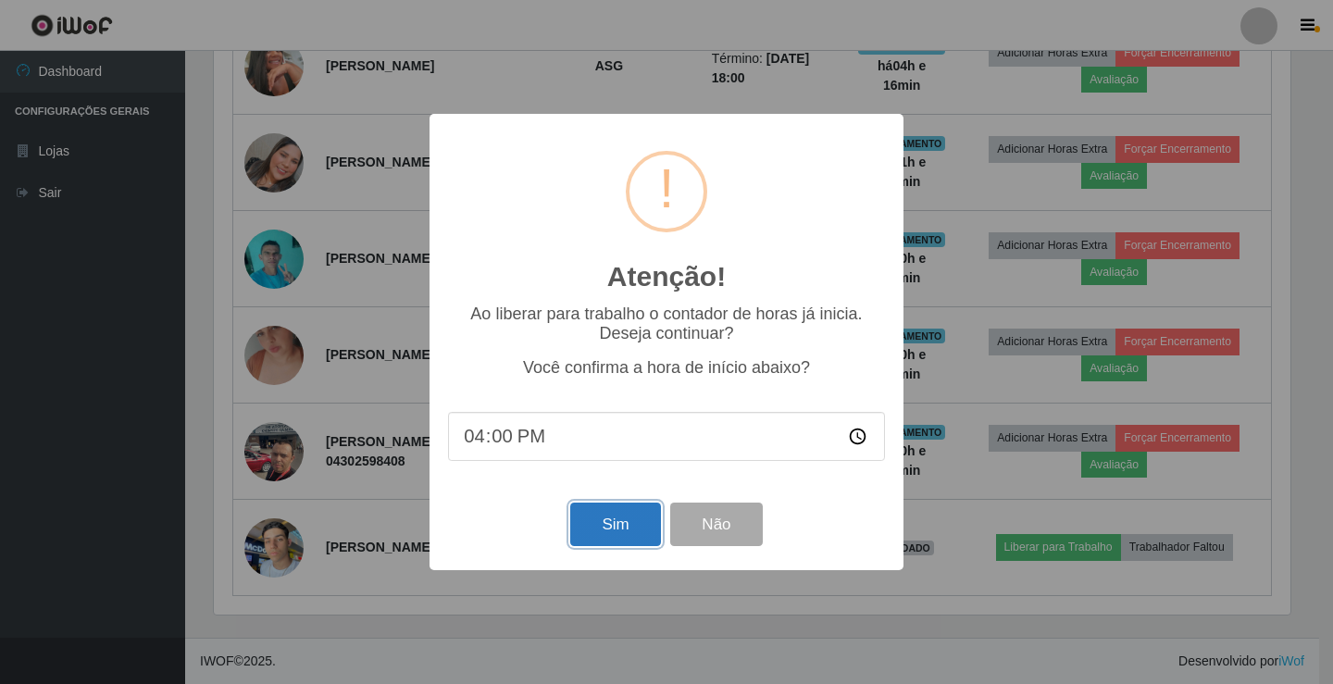
click at [625, 508] on button "Sim" at bounding box center [615, 525] width 90 height 44
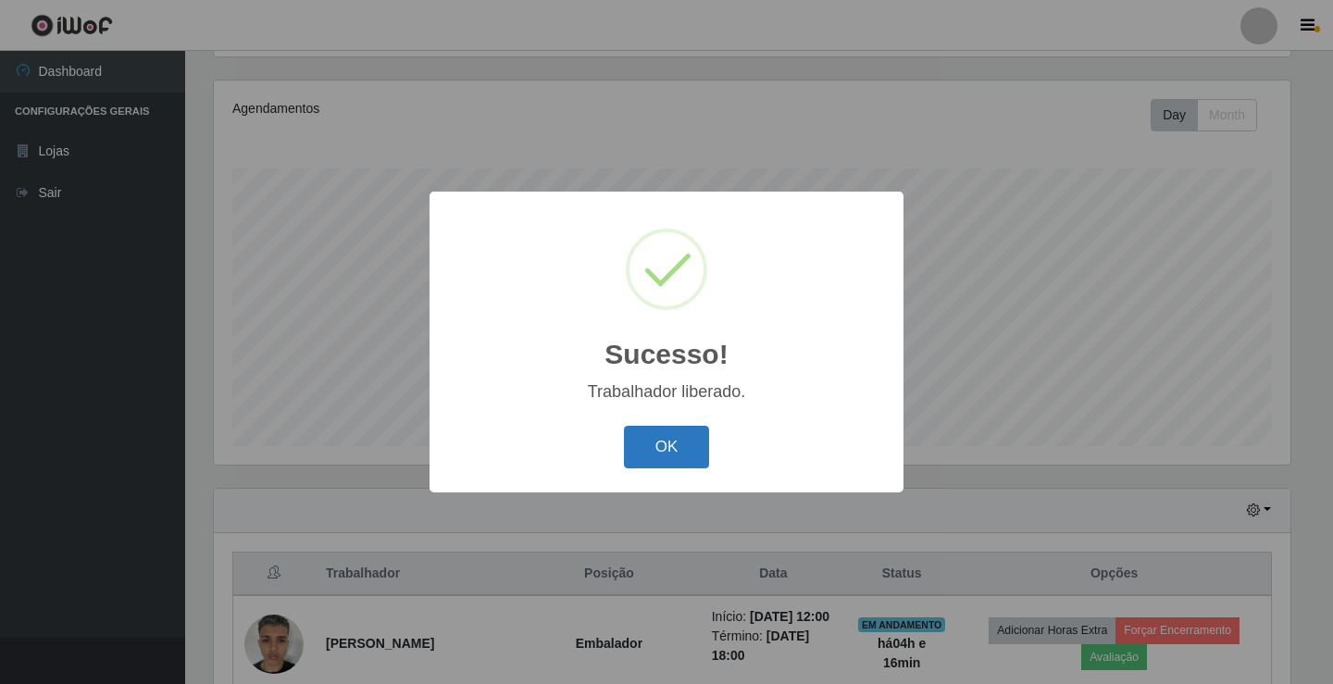
click at [682, 456] on button "OK" at bounding box center [667, 448] width 86 height 44
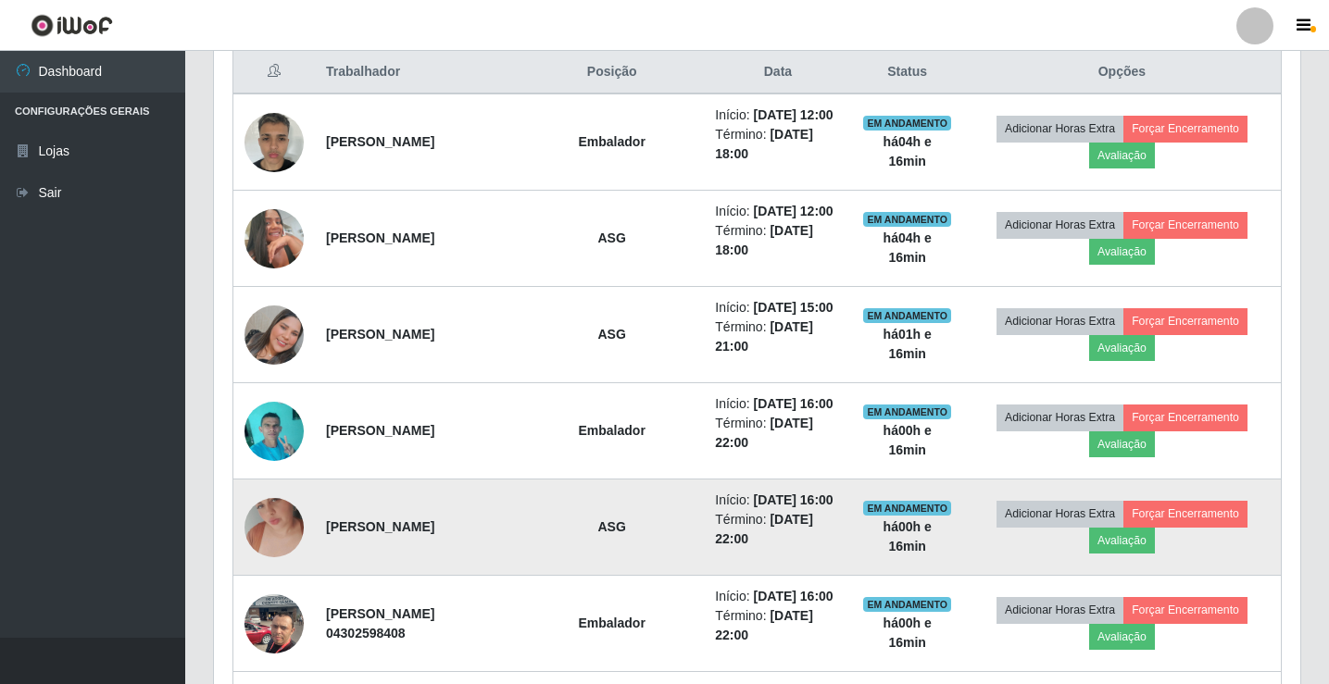
scroll to position [771, 0]
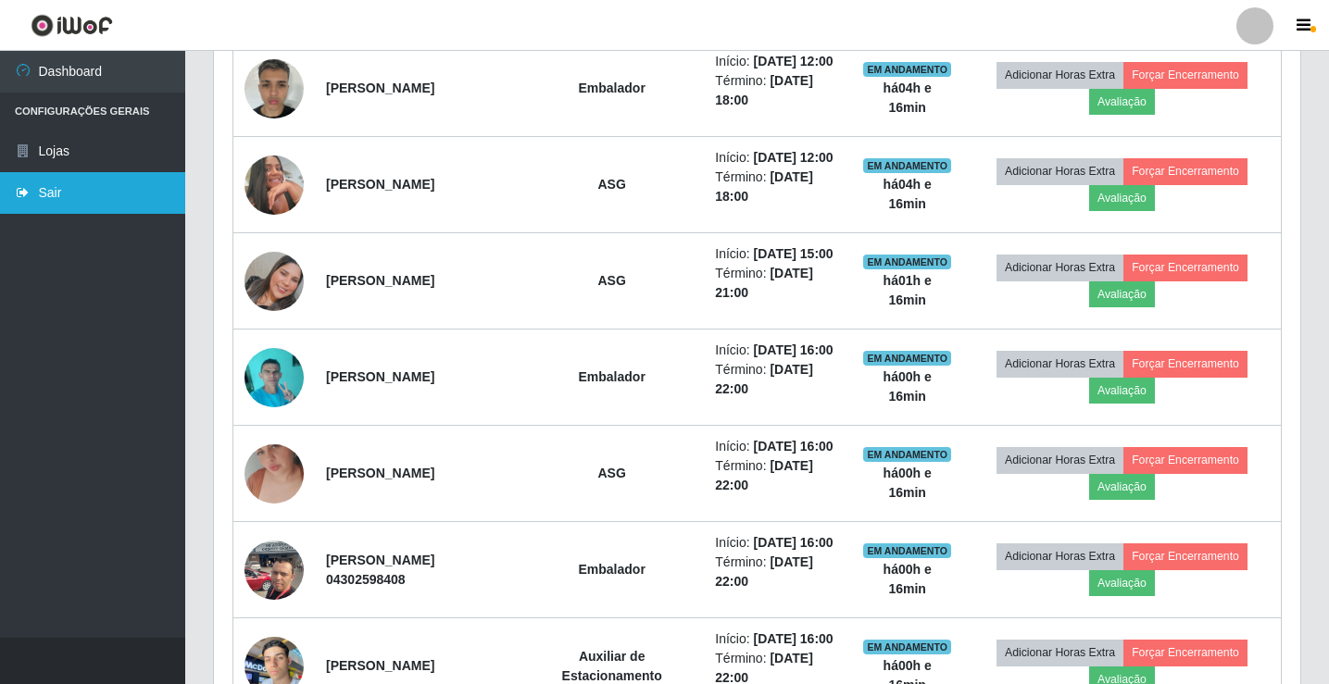
click at [69, 188] on link "Sair" at bounding box center [92, 193] width 185 height 42
